Goal: Transaction & Acquisition: Purchase product/service

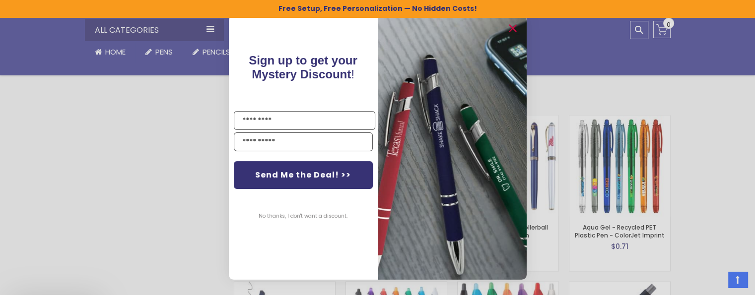
scroll to position [1587, 0]
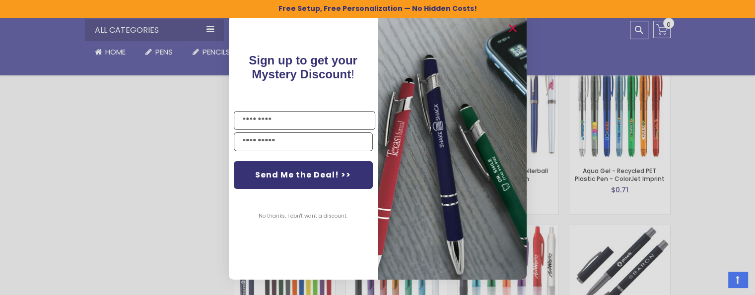
click at [738, 178] on div "Close dialog Sign up to get your Mystery Discount ! Name Email Send Me the Deal…" at bounding box center [377, 147] width 755 height 295
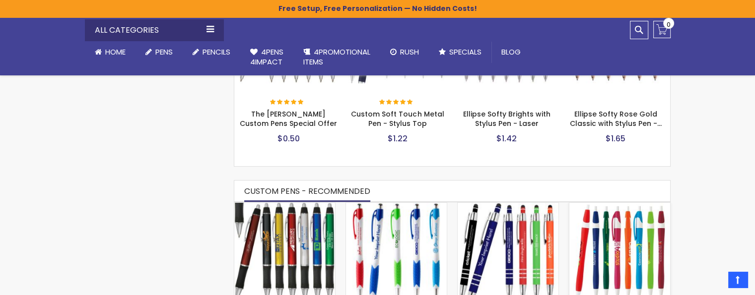
scroll to position [496, 0]
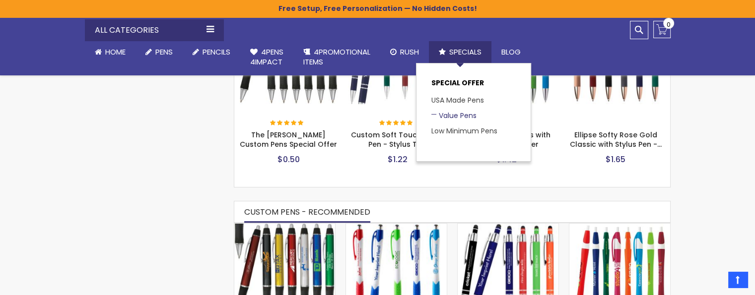
click at [445, 115] on link "Value Pens" at bounding box center [453, 116] width 45 height 10
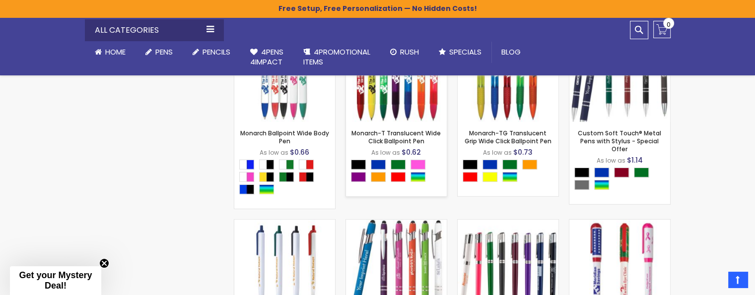
scroll to position [2696, 0]
